Goal: Task Accomplishment & Management: Manage account settings

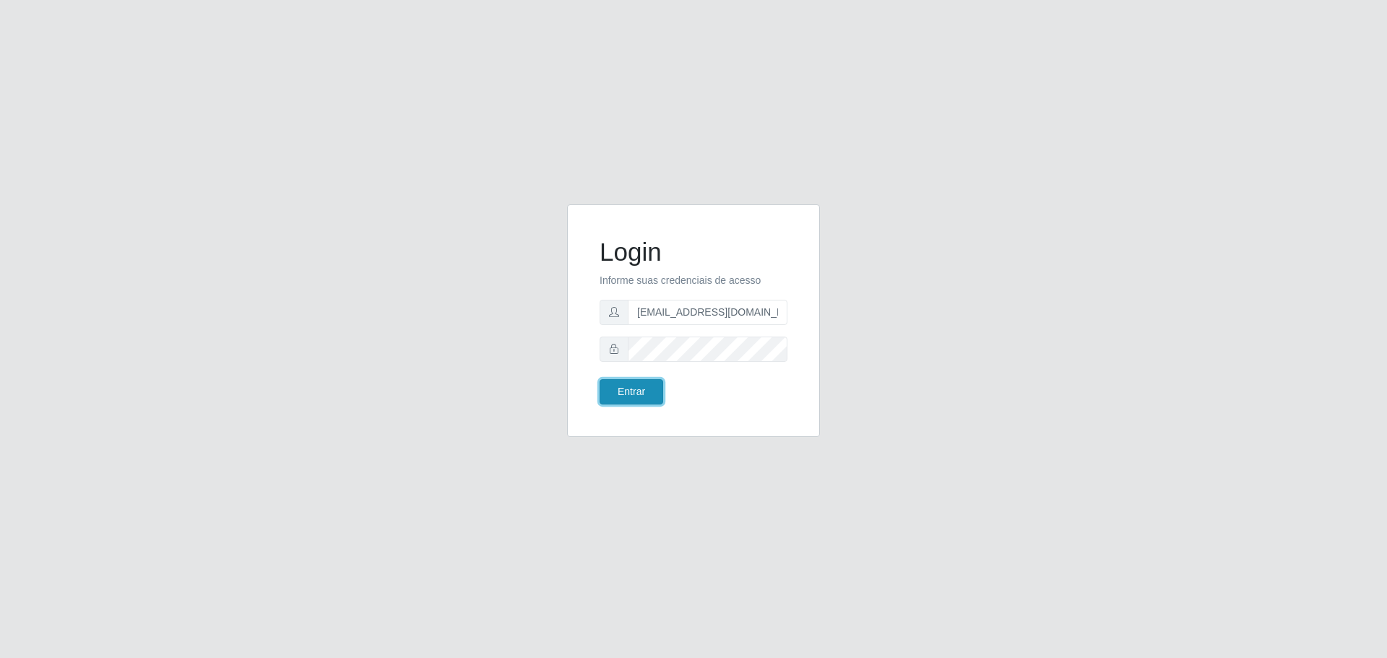
click at [637, 389] on button "Entrar" at bounding box center [631, 391] width 64 height 25
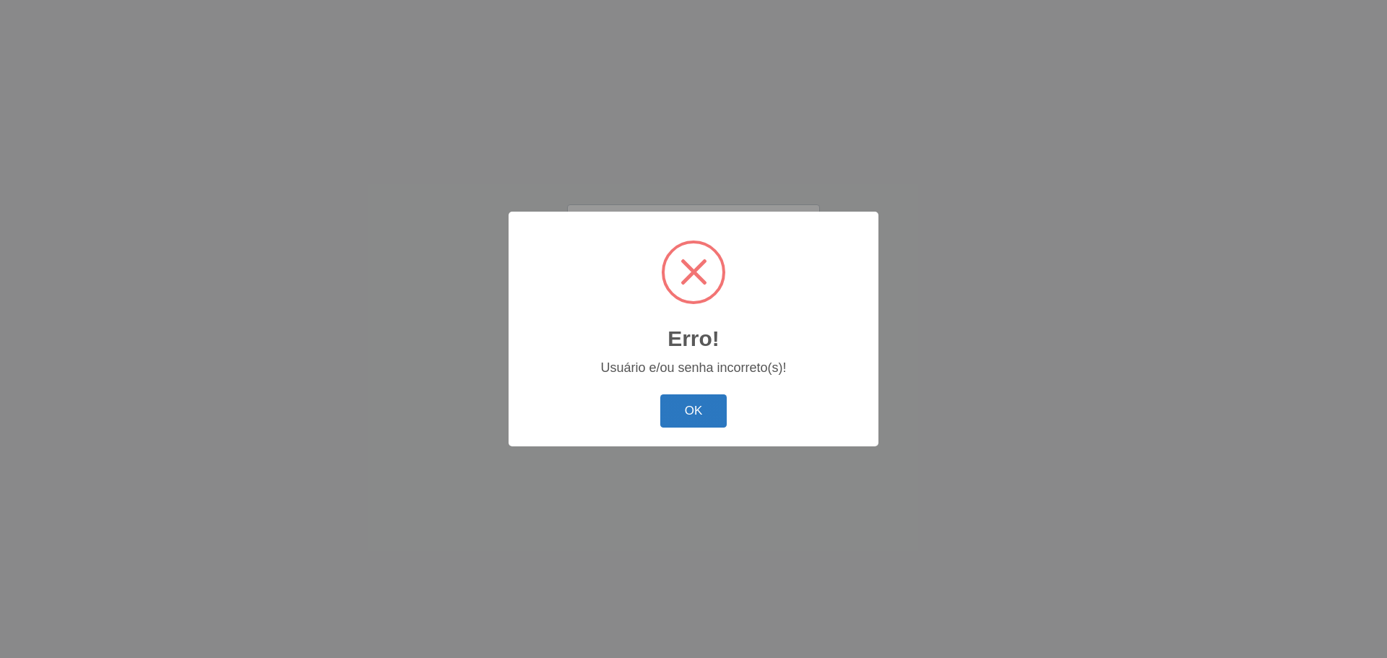
click at [688, 404] on button "OK" at bounding box center [693, 411] width 67 height 34
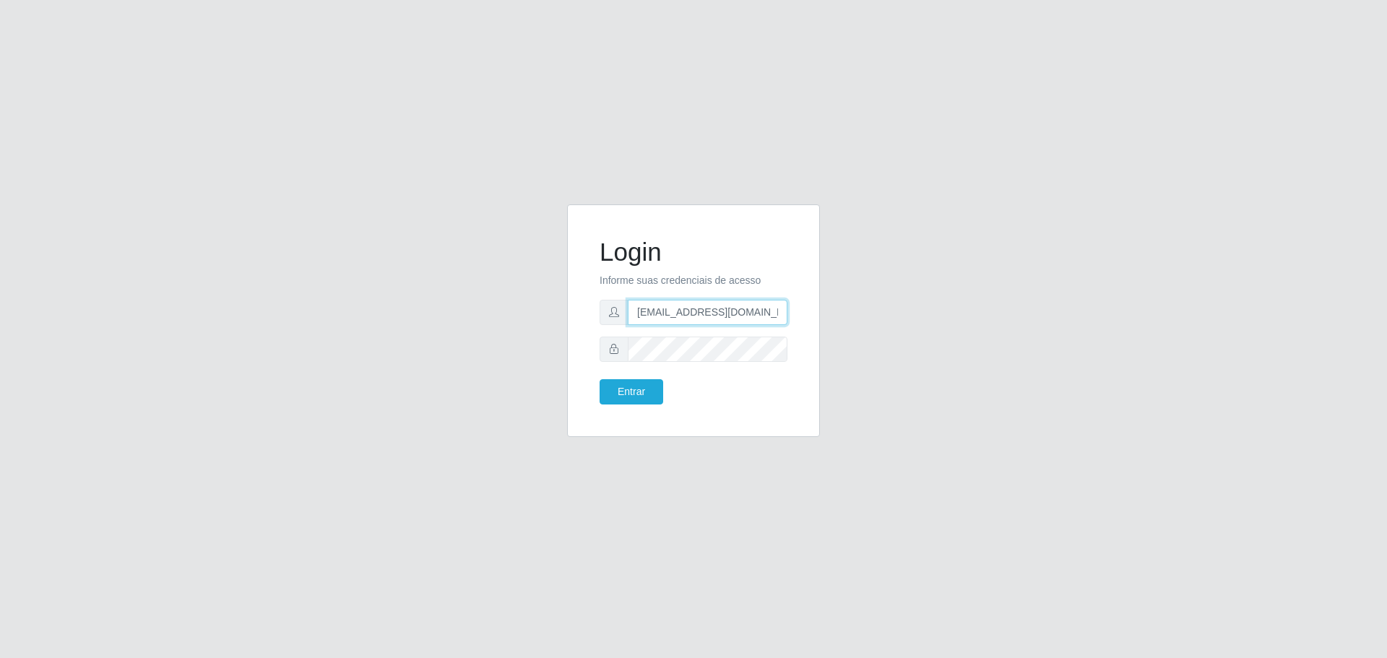
click at [726, 316] on input "[EMAIL_ADDRESS][DOMAIN_NAME]" at bounding box center [708, 312] width 160 height 25
click at [620, 391] on button "Entrar" at bounding box center [631, 391] width 64 height 25
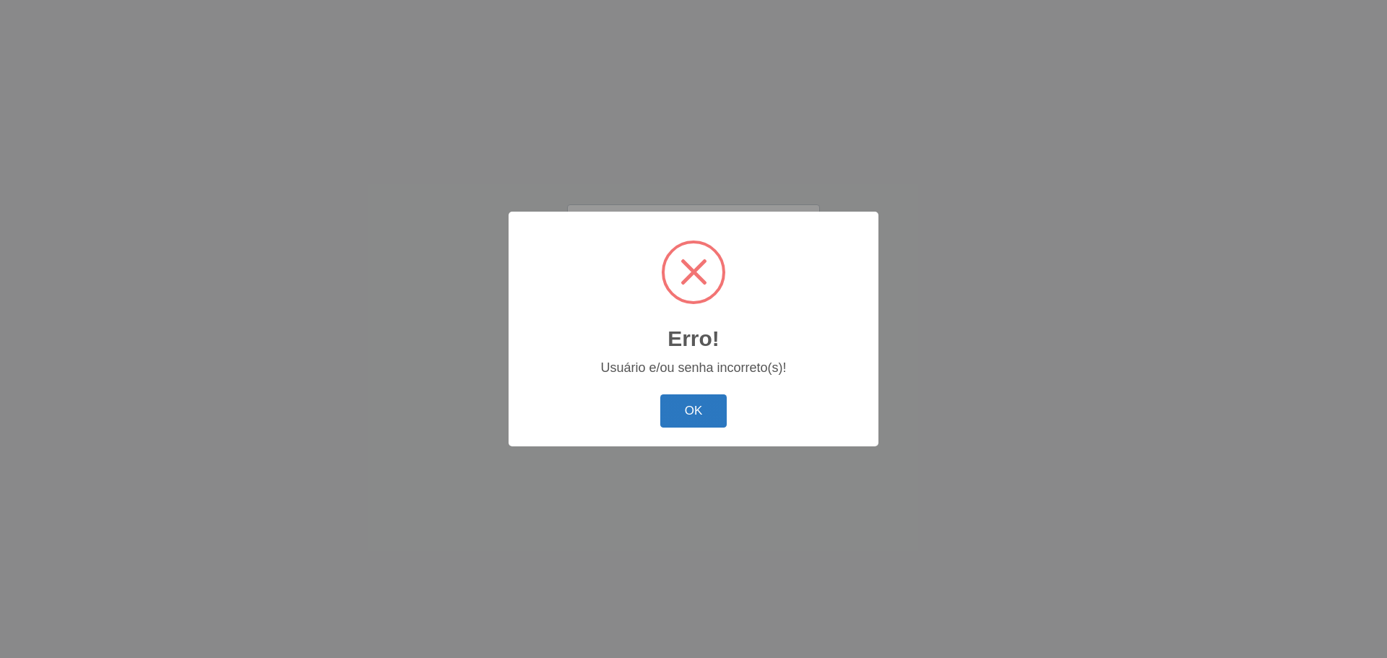
click at [693, 407] on button "OK" at bounding box center [693, 411] width 67 height 34
